Goal: Navigation & Orientation: Find specific page/section

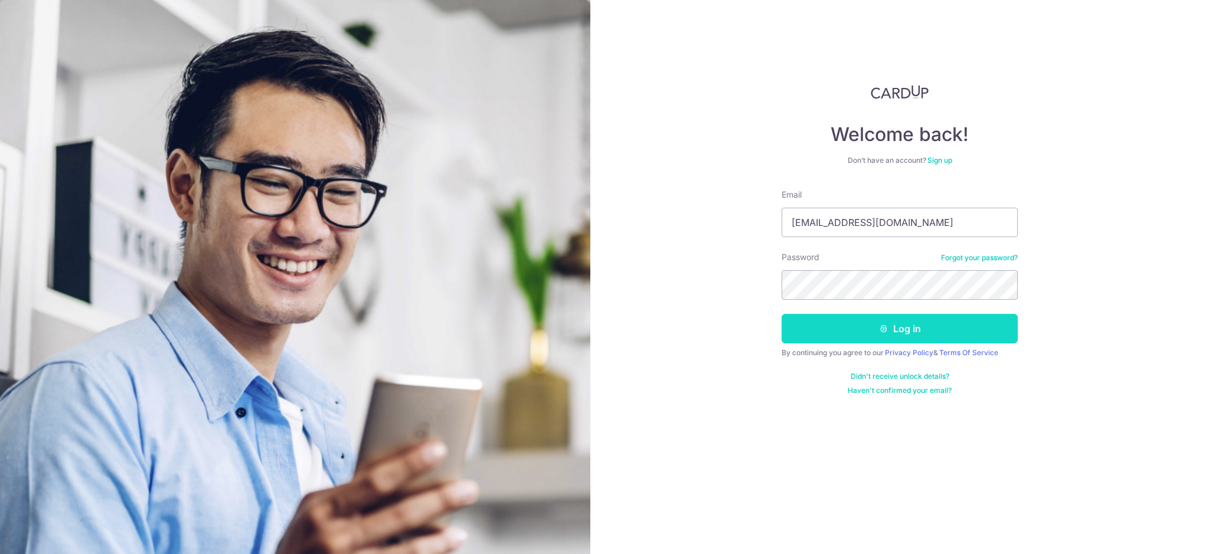
click at [923, 331] on button "Log in" at bounding box center [900, 329] width 236 height 30
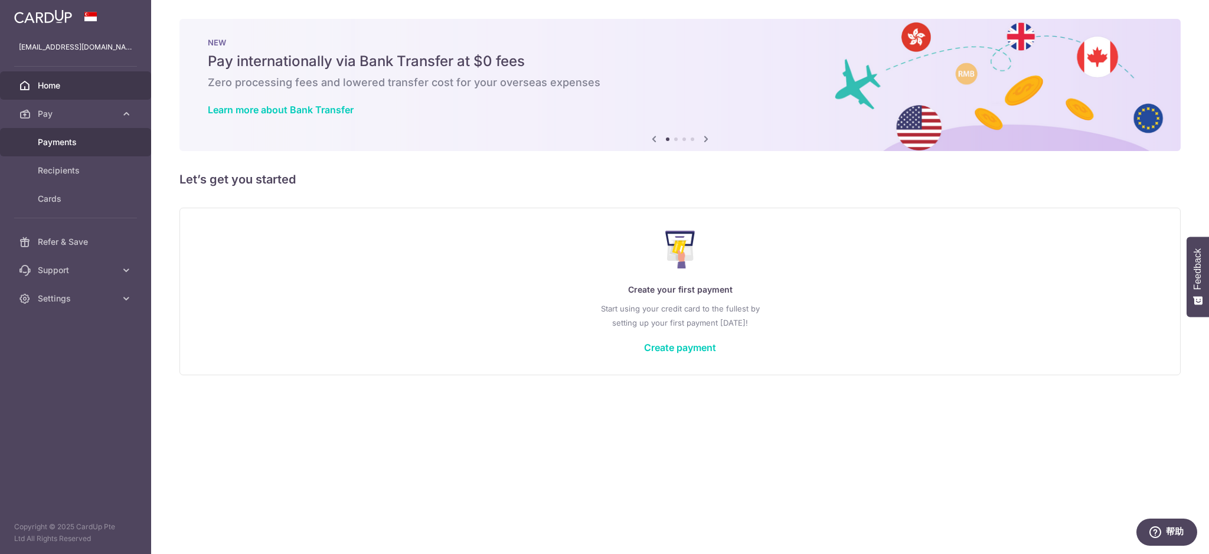
click at [84, 143] on span "Payments" at bounding box center [77, 142] width 78 height 12
click at [90, 144] on span "Refer & Save" at bounding box center [77, 142] width 78 height 12
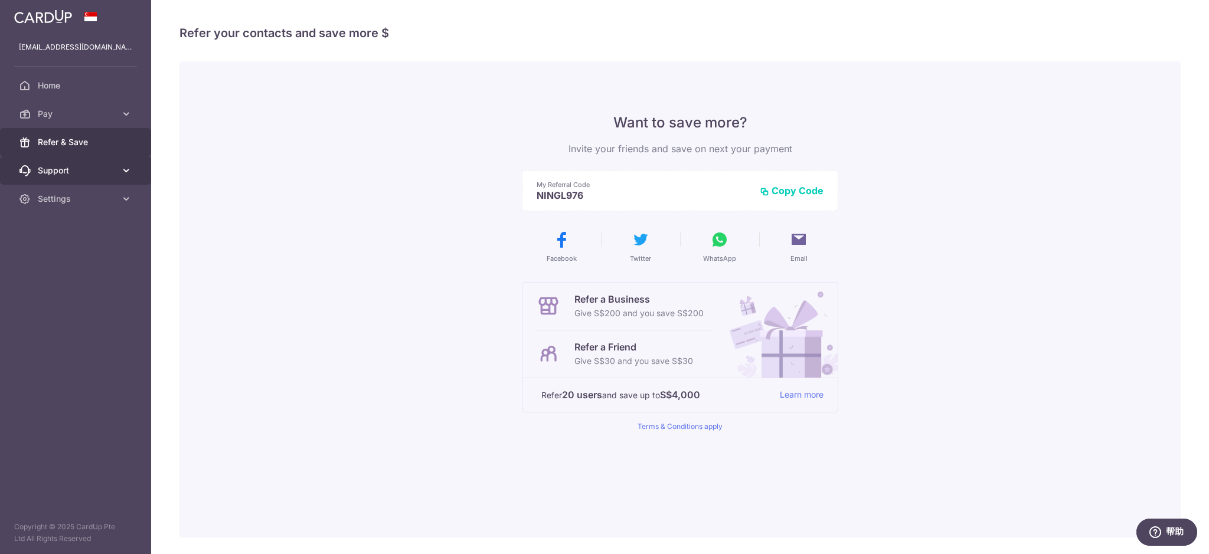
click at [90, 168] on span "Support" at bounding box center [77, 171] width 78 height 12
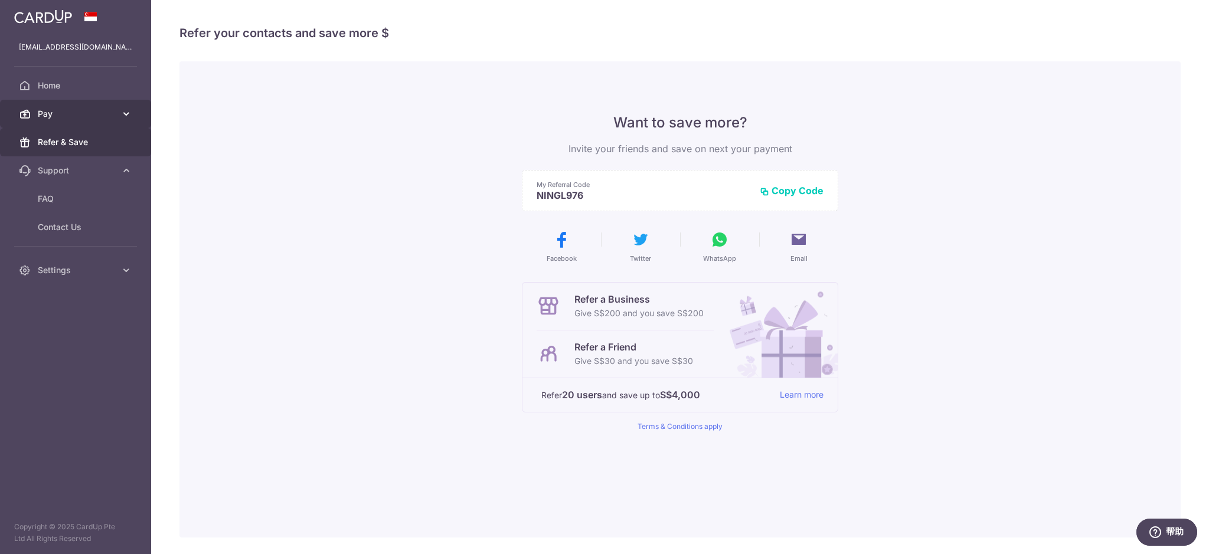
click at [79, 112] on span "Pay" at bounding box center [77, 114] width 78 height 12
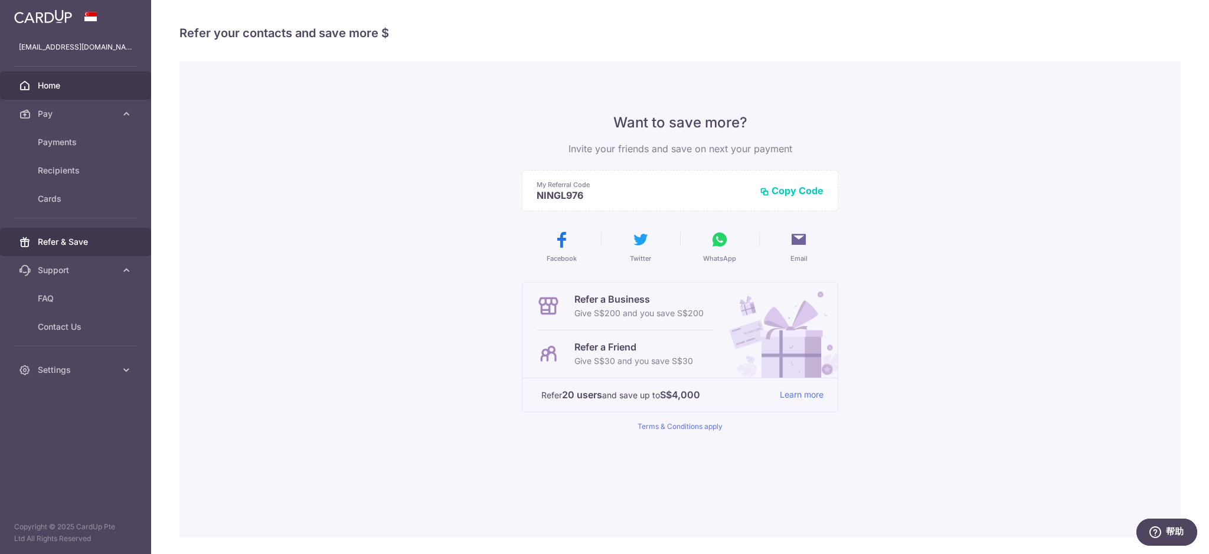
click at [62, 86] on span "Home" at bounding box center [77, 86] width 78 height 12
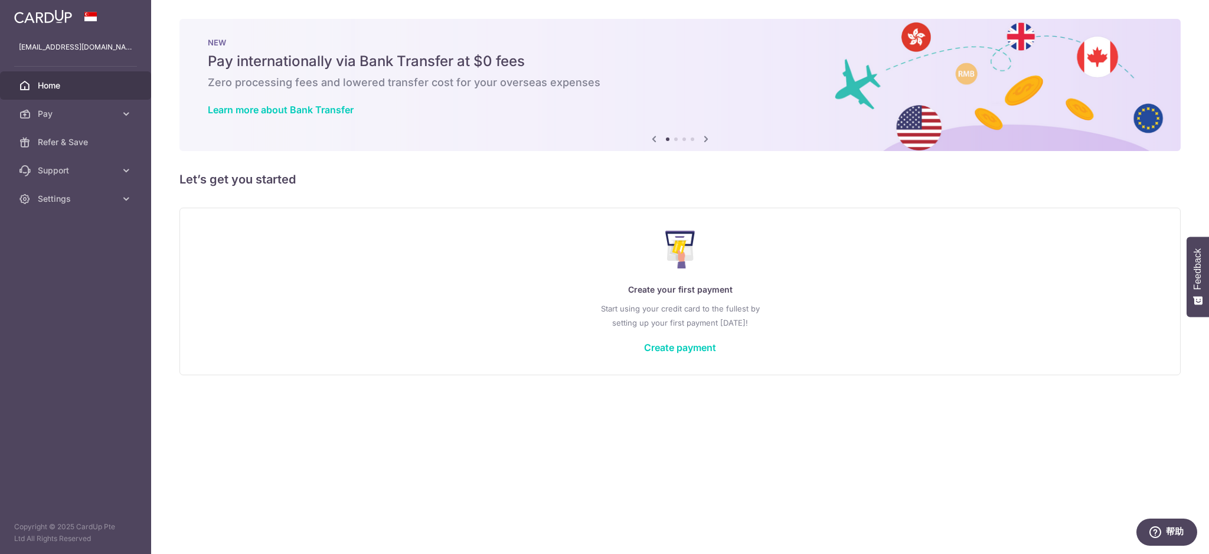
click at [703, 140] on icon at bounding box center [706, 139] width 14 height 15
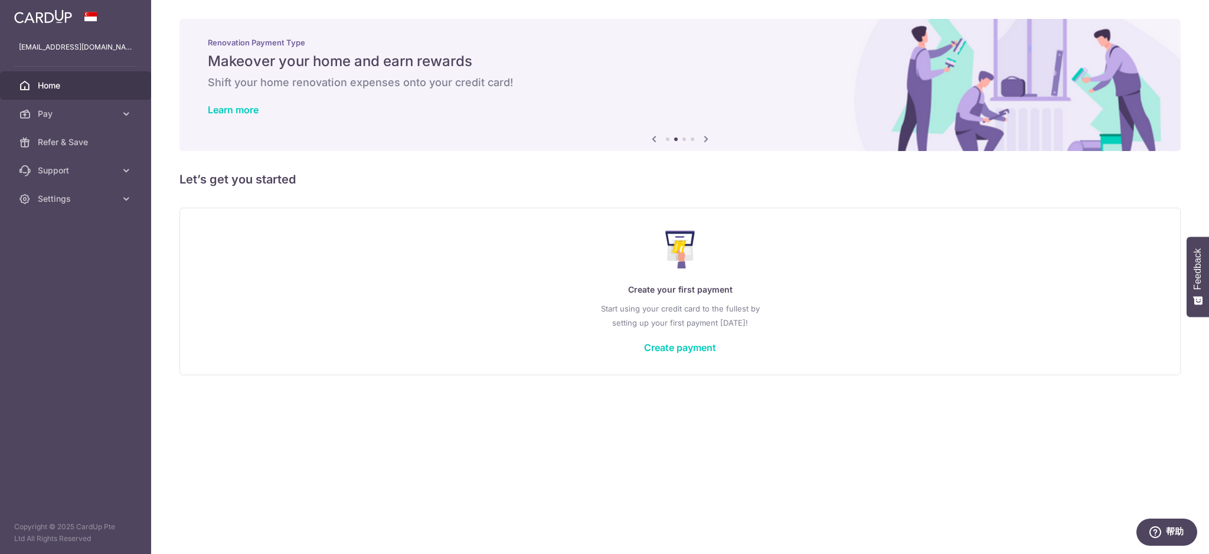
click at [703, 140] on icon at bounding box center [706, 139] width 14 height 15
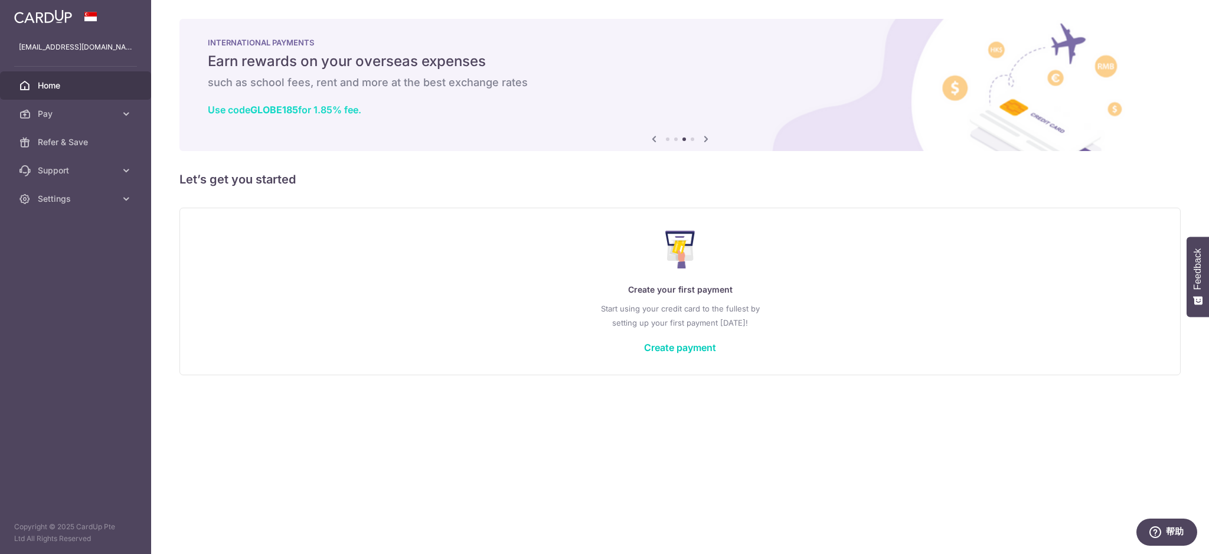
click at [324, 107] on link "Use code GLOBE185 for 1.85% fee." at bounding box center [285, 110] width 154 height 12
click at [709, 140] on icon at bounding box center [706, 139] width 14 height 15
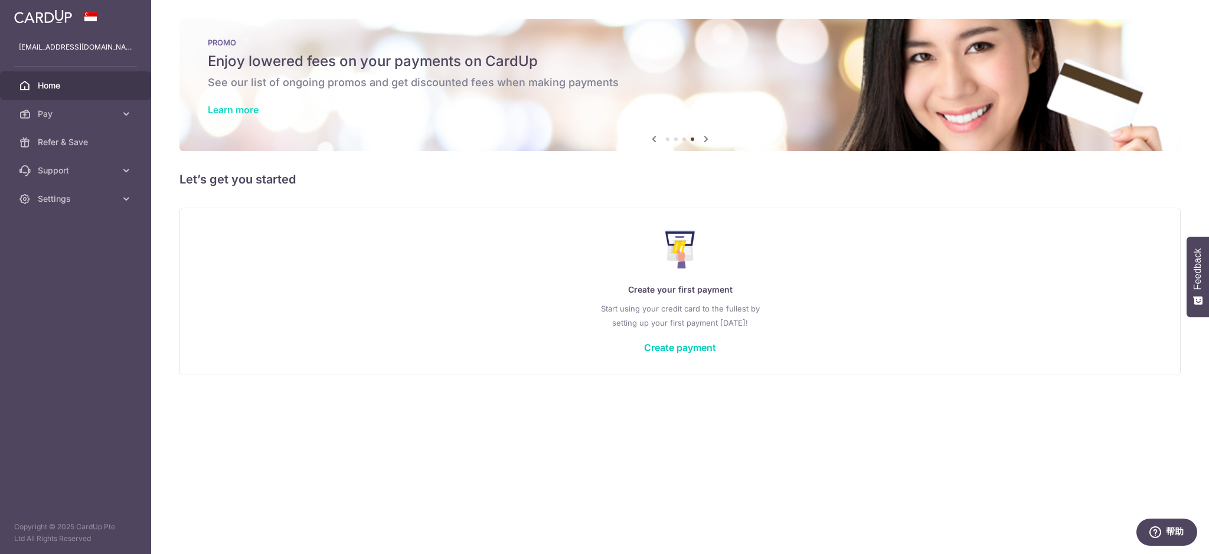
click at [254, 107] on link "Learn more" at bounding box center [233, 110] width 51 height 12
